Goal: Task Accomplishment & Management: Manage account settings

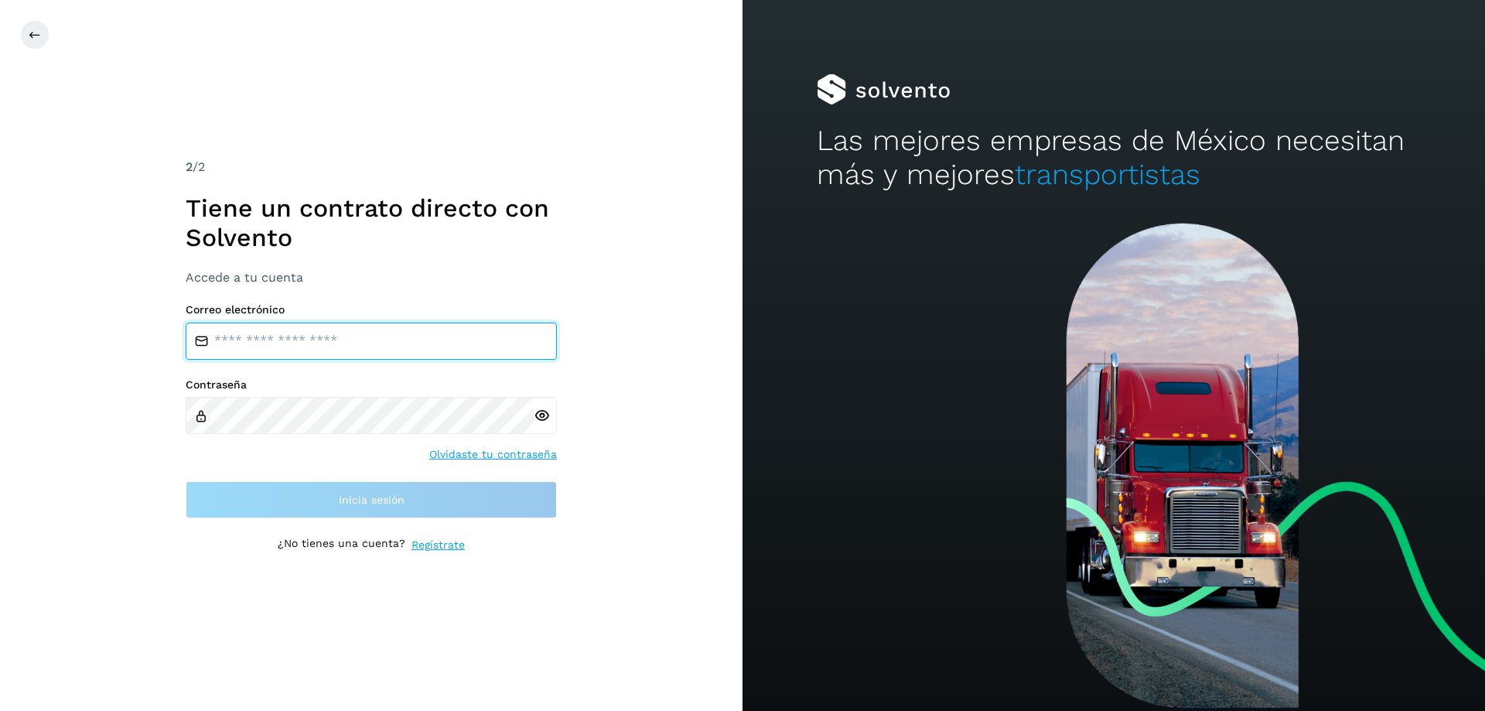
click at [273, 343] on input "email" at bounding box center [371, 341] width 371 height 37
type input "**********"
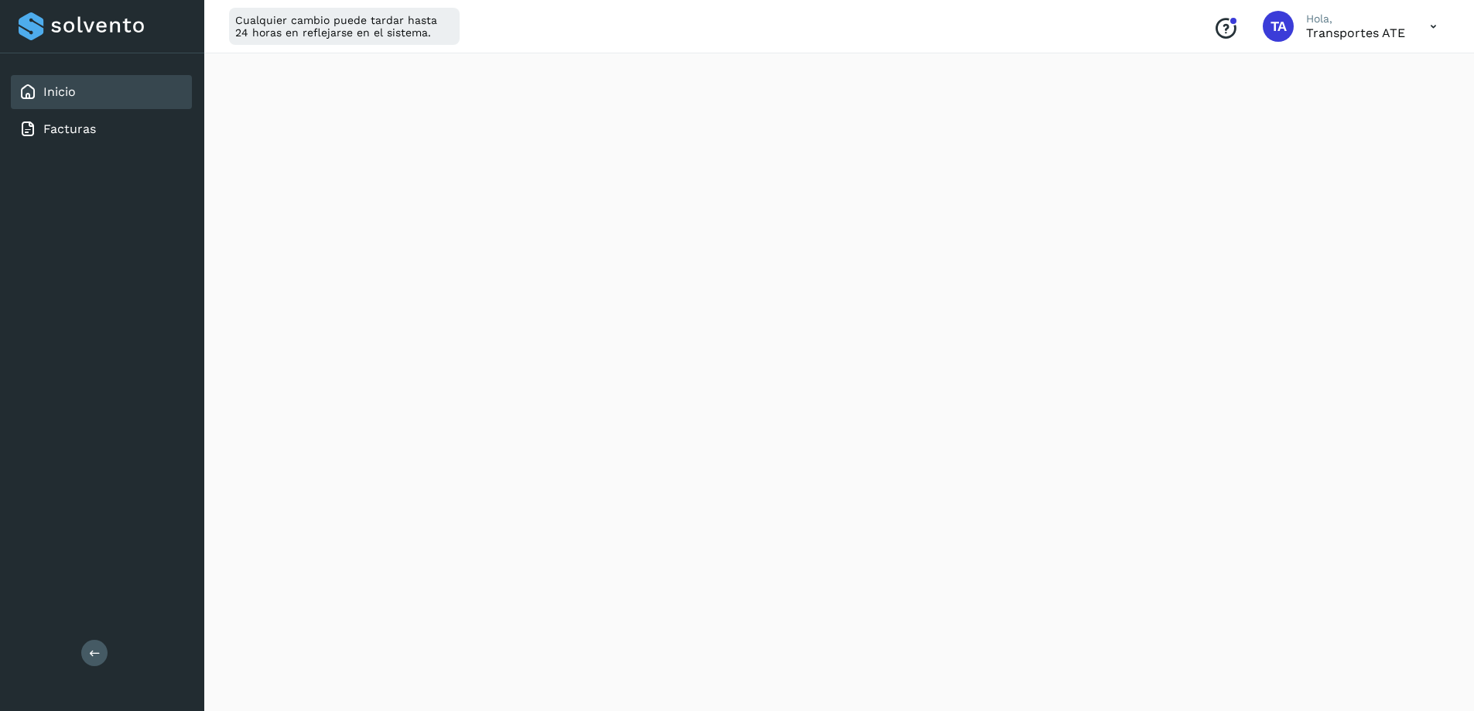
scroll to position [232, 0]
click at [1432, 27] on icon at bounding box center [1433, 27] width 32 height 32
click at [1342, 97] on div "Cerrar sesión" at bounding box center [1356, 99] width 184 height 29
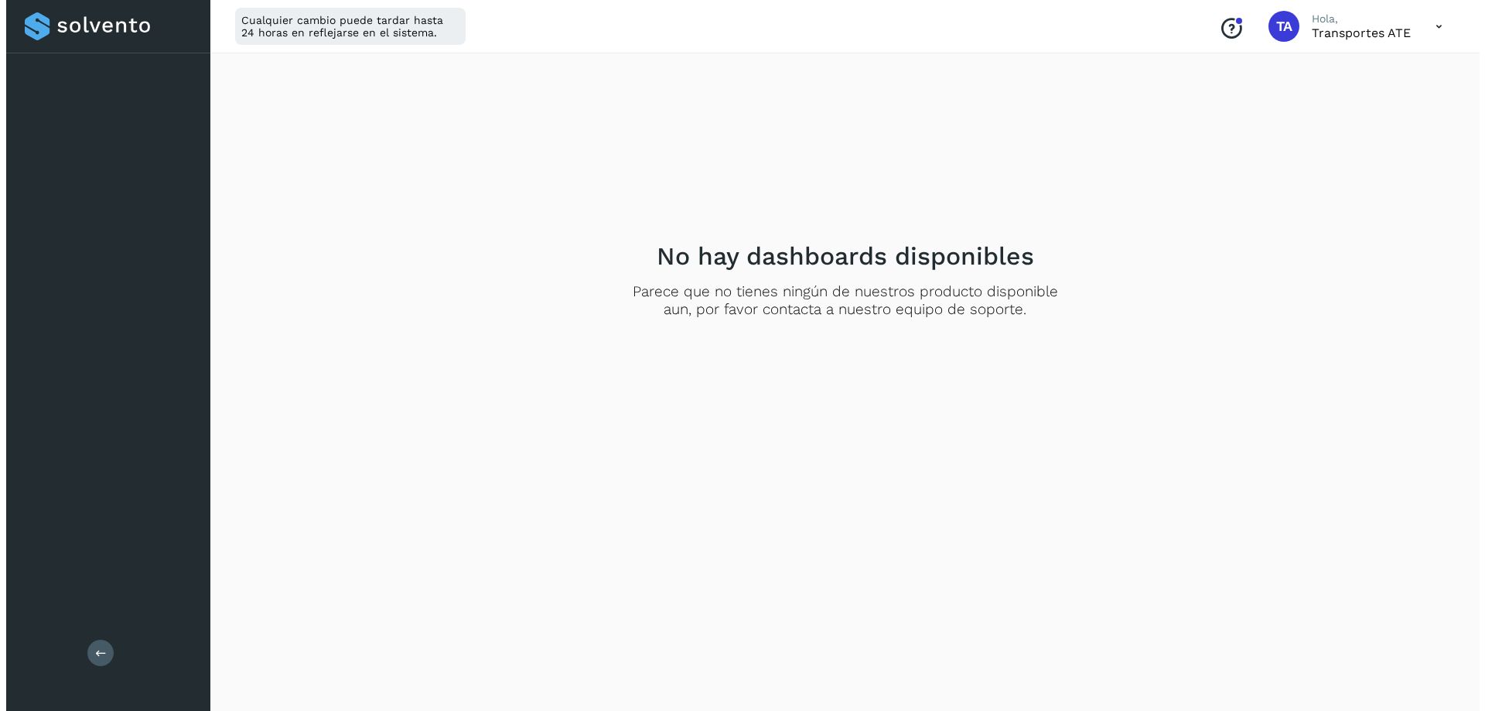
scroll to position [0, 0]
